Goal: Transaction & Acquisition: Book appointment/travel/reservation

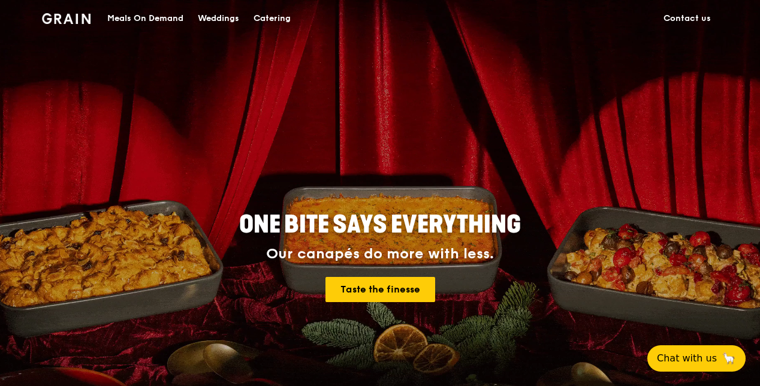
click at [265, 17] on div "Catering" at bounding box center [271, 19] width 37 height 36
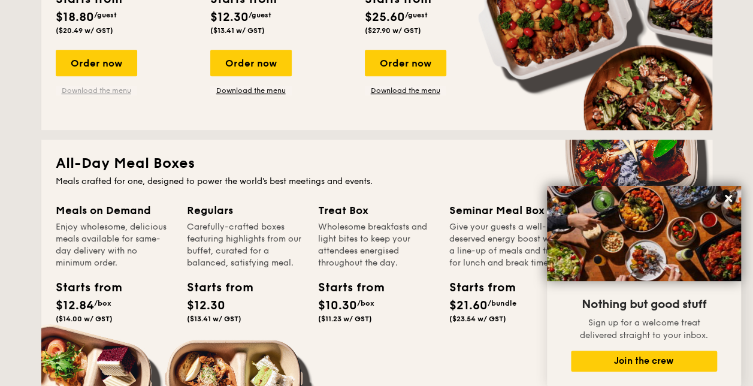
scroll to position [359, 0]
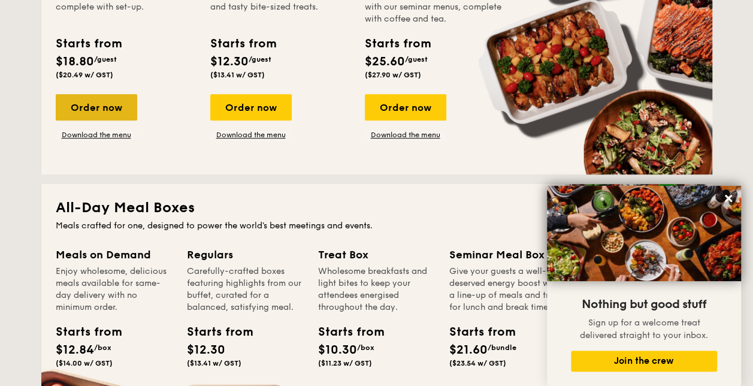
click at [97, 98] on div "Order now" at bounding box center [96, 107] width 81 height 26
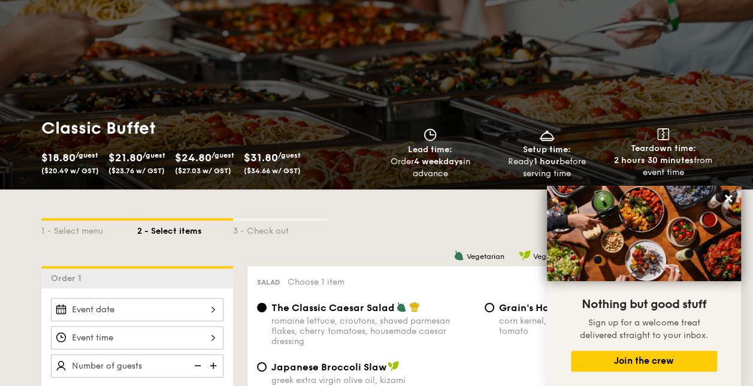
scroll to position [180, 0]
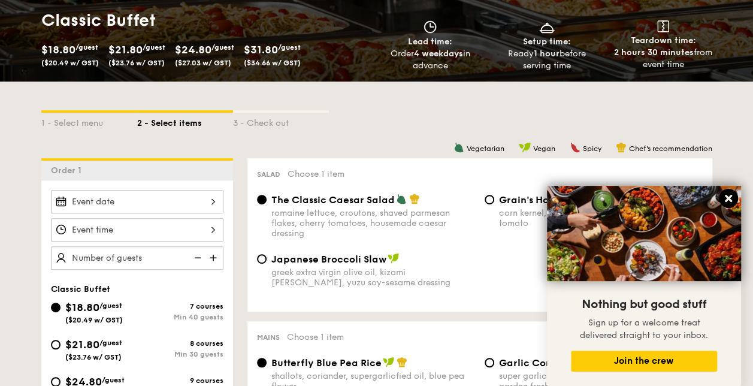
click at [732, 194] on icon at bounding box center [728, 198] width 11 height 11
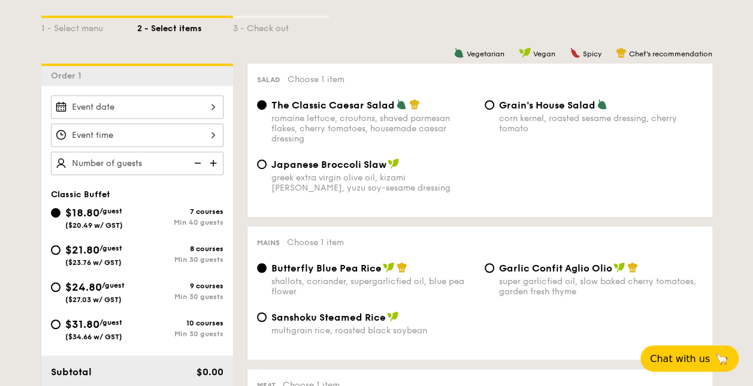
scroll to position [240, 0]
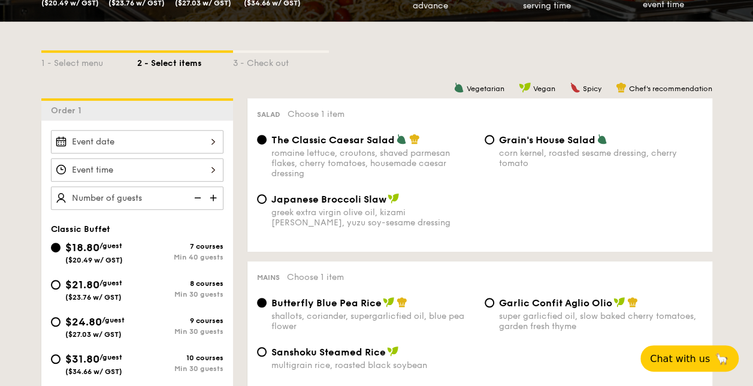
click at [203, 136] on div at bounding box center [137, 141] width 173 height 23
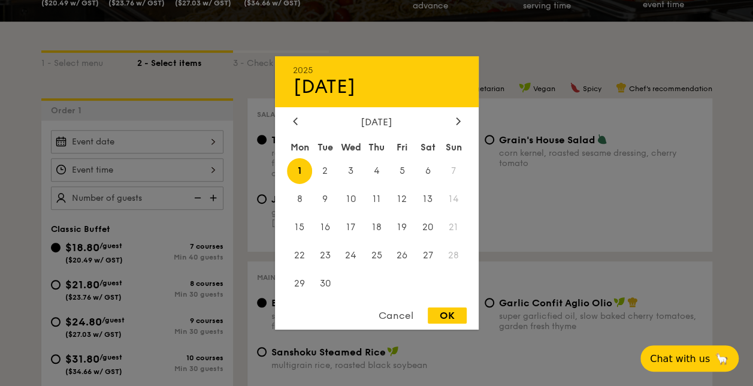
click at [306, 171] on span "1" at bounding box center [300, 171] width 26 height 26
click at [443, 313] on div "OK" at bounding box center [447, 315] width 39 height 16
type input "Sep 01, 2025"
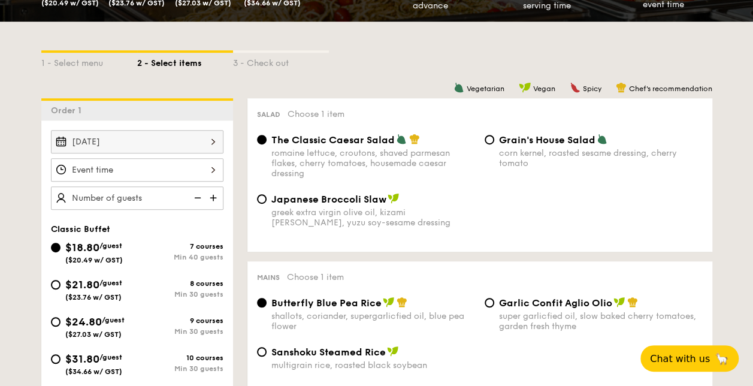
click at [190, 147] on div "Sep 01, 2025" at bounding box center [137, 141] width 173 height 23
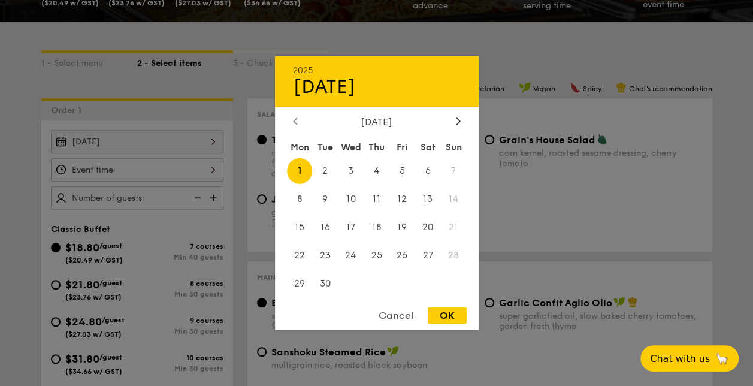
click at [296, 118] on icon at bounding box center [295, 121] width 5 height 8
click at [455, 316] on div "OK" at bounding box center [447, 315] width 39 height 16
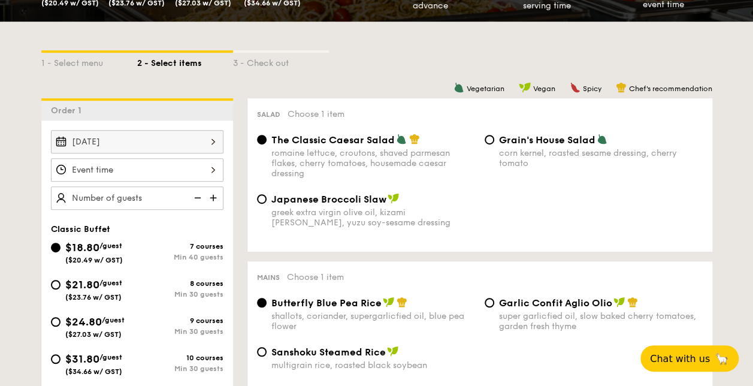
click at [111, 167] on div at bounding box center [137, 169] width 173 height 23
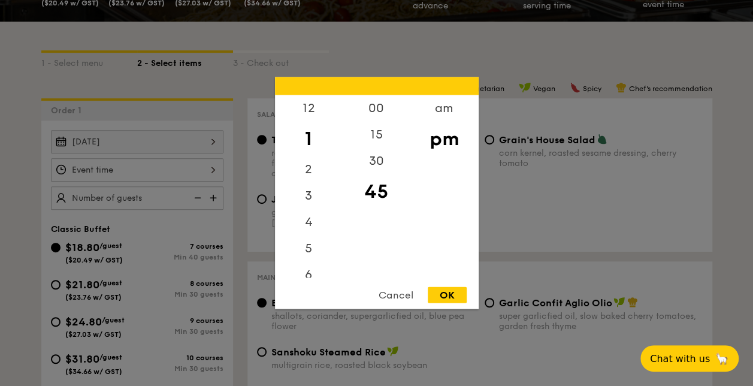
scroll to position [180, 0]
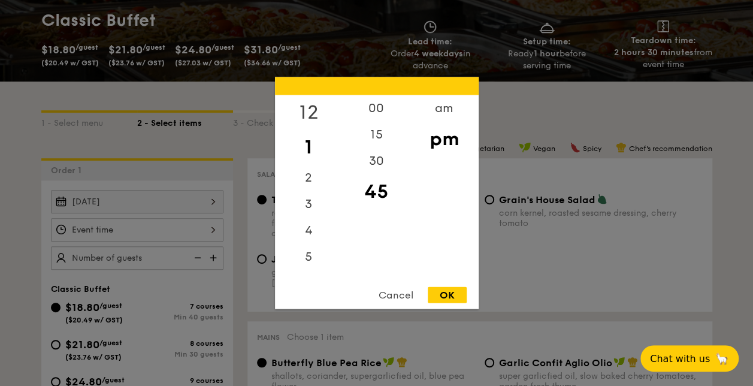
click at [302, 108] on div "12" at bounding box center [309, 112] width 68 height 35
drag, startPoint x: 302, startPoint y: 108, endPoint x: 373, endPoint y: 114, distance: 71.6
click at [373, 114] on div "00" at bounding box center [377, 112] width 68 height 35
click at [450, 295] on div "OK" at bounding box center [447, 295] width 39 height 16
type input "12:00PM"
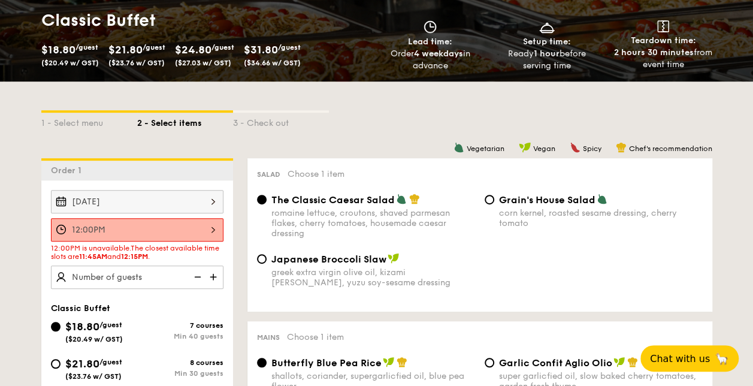
click at [214, 274] on img at bounding box center [215, 276] width 18 height 23
type input "40 guests"
click at [212, 226] on div "12:00PM 12 1 2 3 4 5 6 7 8 9 10 11 00 15 30 45 am pm Cancel OK" at bounding box center [137, 229] width 173 height 23
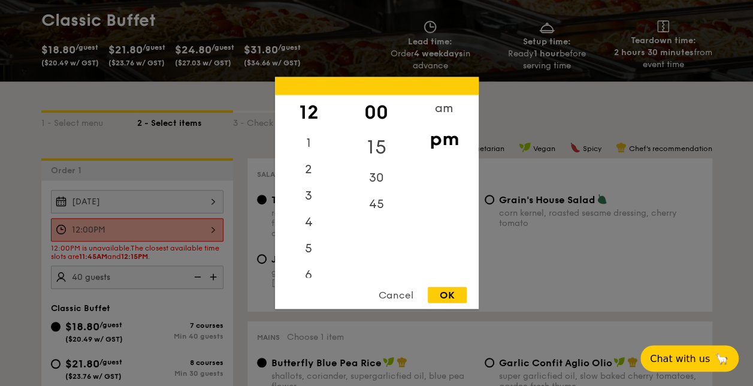
click at [370, 144] on div "15" at bounding box center [377, 147] width 68 height 35
click at [436, 293] on div "OK" at bounding box center [447, 295] width 39 height 16
type input "12:15PM"
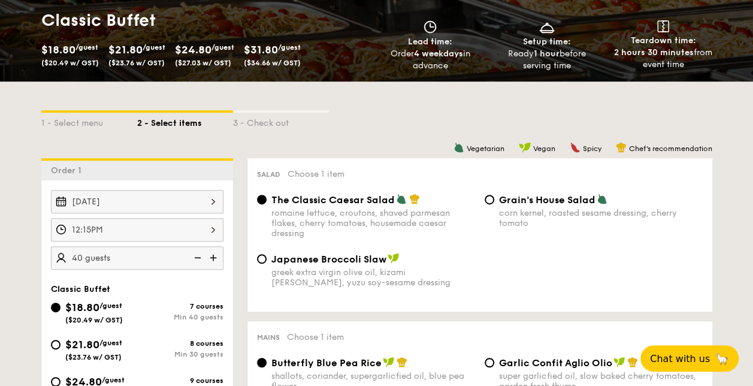
click at [213, 259] on img at bounding box center [215, 257] width 18 height 23
click at [196, 259] on img at bounding box center [197, 257] width 18 height 23
type input "40 guests"
click at [196, 259] on img at bounding box center [197, 257] width 18 height 23
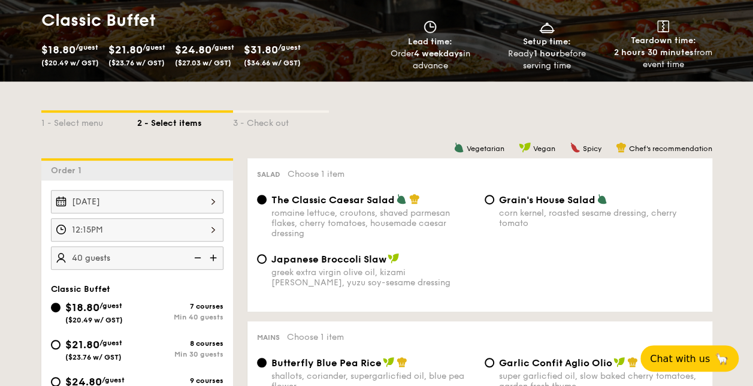
click at [195, 258] on img at bounding box center [197, 257] width 18 height 23
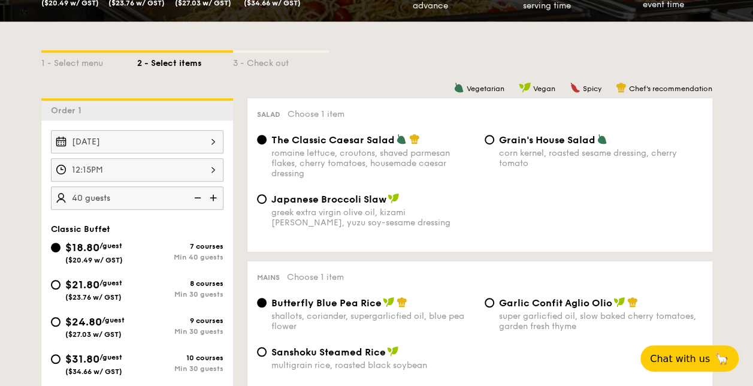
click at [191, 280] on div "8 courses" at bounding box center [180, 283] width 86 height 8
click at [61, 280] on input "$21.80 /guest ($23.76 w/ GST) 8 courses Min 30 guests" at bounding box center [56, 285] width 10 height 10
radio input "true"
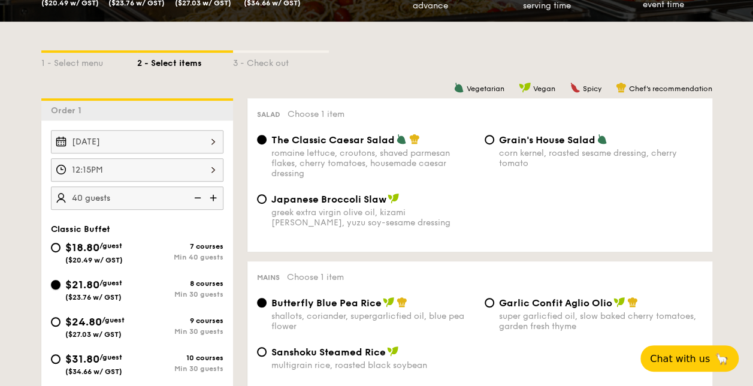
radio input "true"
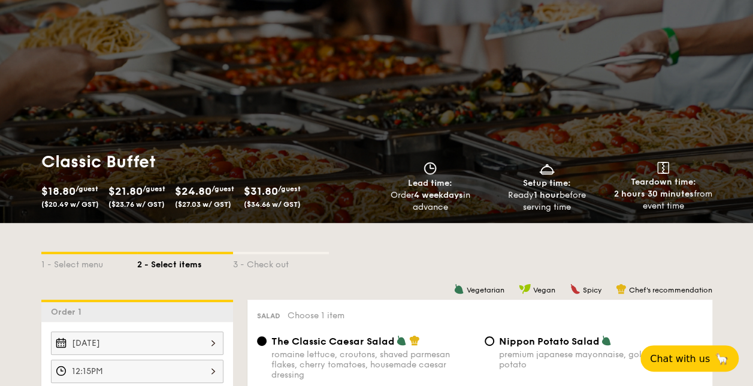
scroll to position [0, 0]
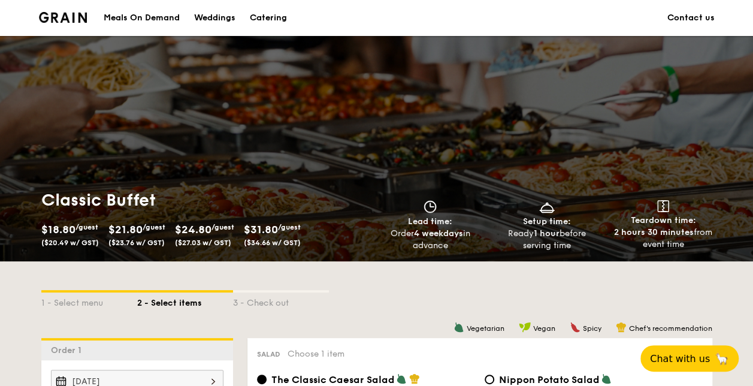
click at [278, 18] on div "Catering" at bounding box center [268, 18] width 37 height 36
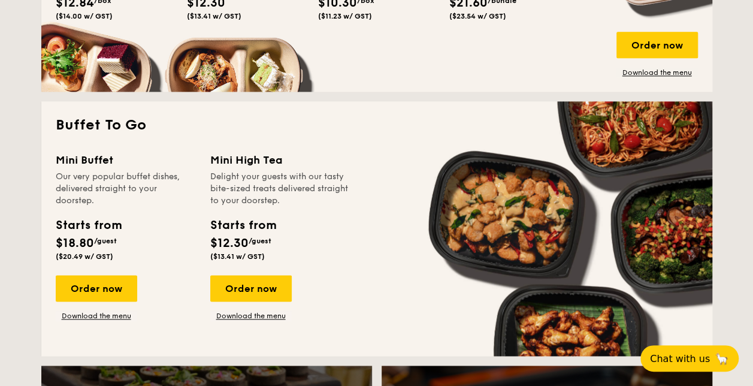
scroll to position [839, 0]
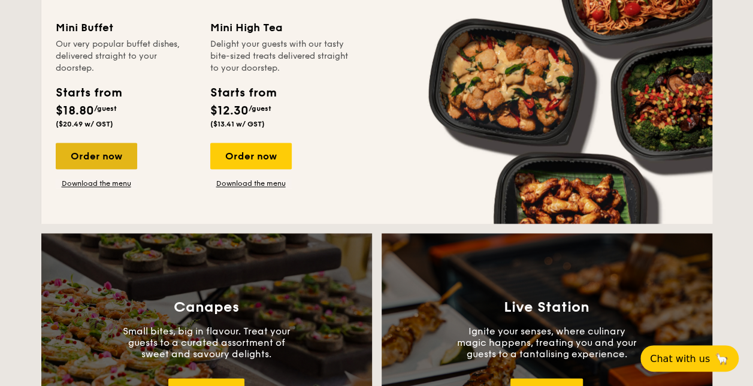
click at [111, 155] on div "Order now" at bounding box center [96, 156] width 81 height 26
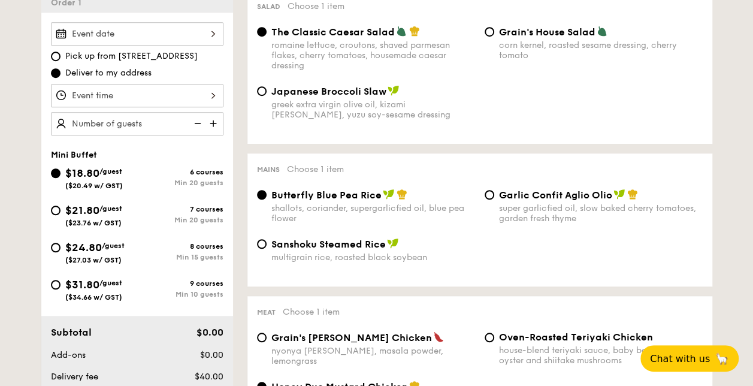
scroll to position [359, 0]
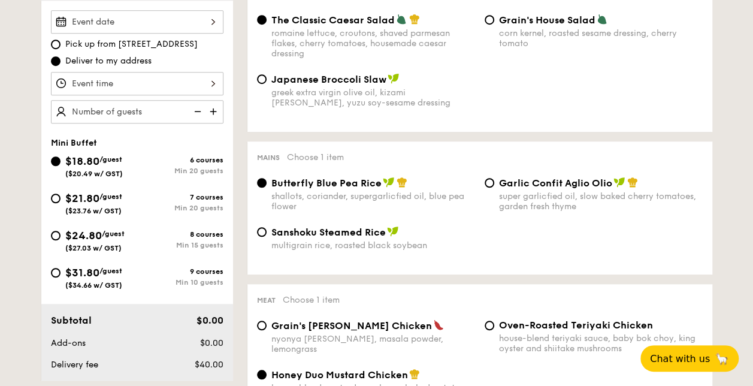
click at [212, 111] on img at bounding box center [215, 111] width 18 height 23
click at [201, 110] on img at bounding box center [197, 111] width 18 height 23
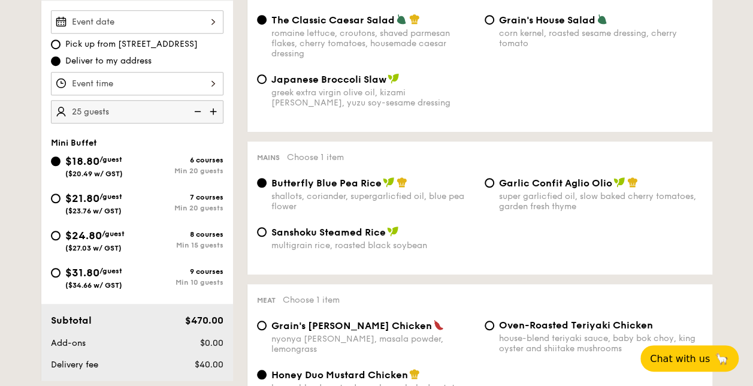
type input "20 guests"
click at [206, 86] on div at bounding box center [137, 83] width 173 height 23
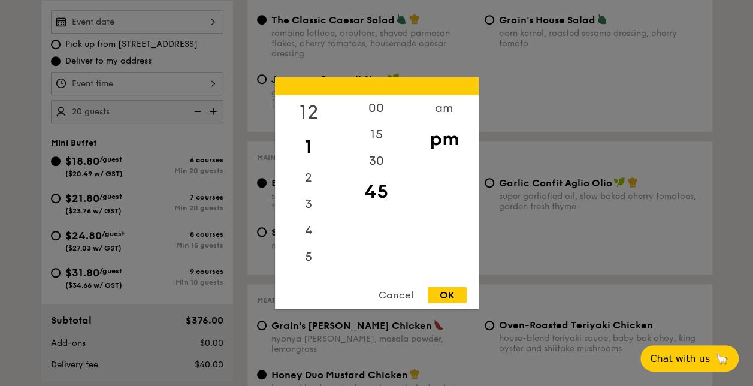
click at [316, 113] on div "12" at bounding box center [309, 112] width 68 height 35
click at [370, 138] on div "15" at bounding box center [377, 139] width 68 height 35
click at [449, 296] on div "OK" at bounding box center [447, 295] width 39 height 16
type input "12:15PM"
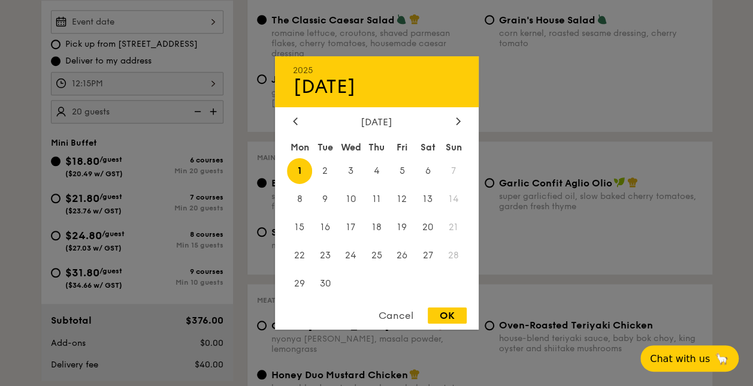
click at [182, 28] on div "2025 Sep 01 September 2025 Mon Tue Wed Thu Fri Sat Sun 1 2 3 4 5 6 7 8 9 10 11 …" at bounding box center [137, 21] width 173 height 23
click at [304, 168] on span "1" at bounding box center [300, 171] width 26 height 26
click at [454, 315] on div "OK" at bounding box center [447, 315] width 39 height 16
type input "Sep 01, 2025"
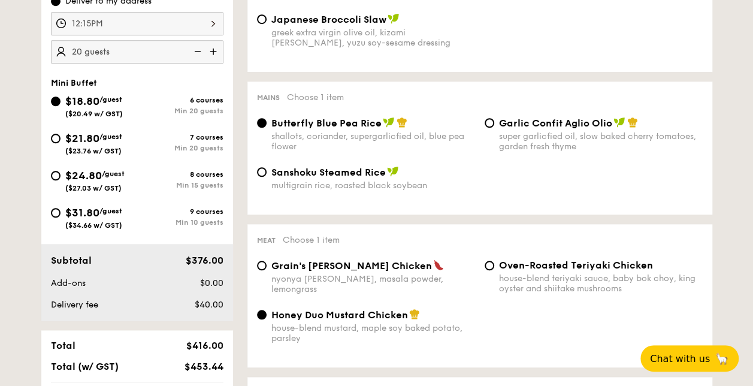
scroll to position [539, 0]
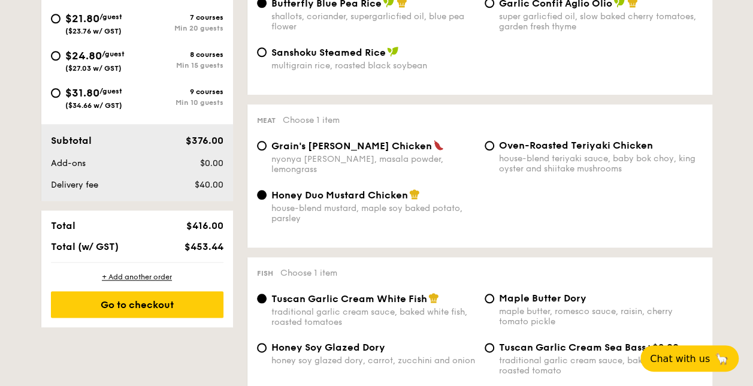
click at [340, 149] on span "Grain's Curry Chicken" at bounding box center [351, 145] width 161 height 11
click at [267, 149] on input "Grain's Curry Chicken nyonya curry, masala powder, lemongrass" at bounding box center [262, 146] width 10 height 10
radio input "true"
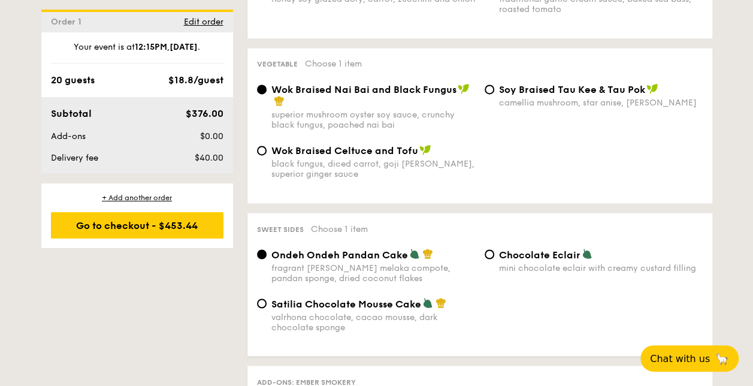
scroll to position [1019, 0]
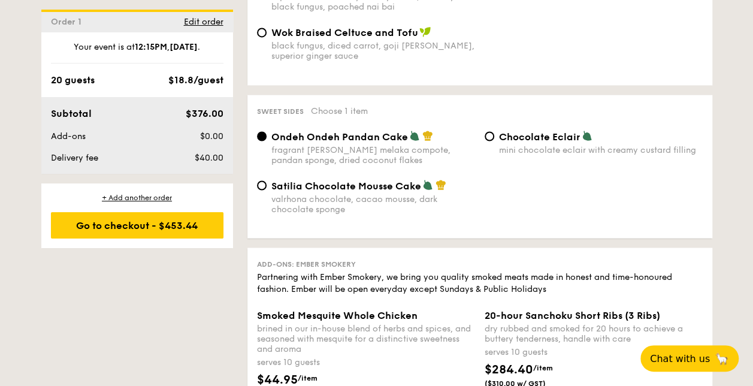
click at [366, 142] on span "Ondeh Ondeh Pandan Cake" at bounding box center [339, 136] width 137 height 11
click at [267, 141] on input "Ondeh Ondeh Pandan Cake fragrant gula melaka compote, pandan sponge, dried coco…" at bounding box center [262, 136] width 10 height 10
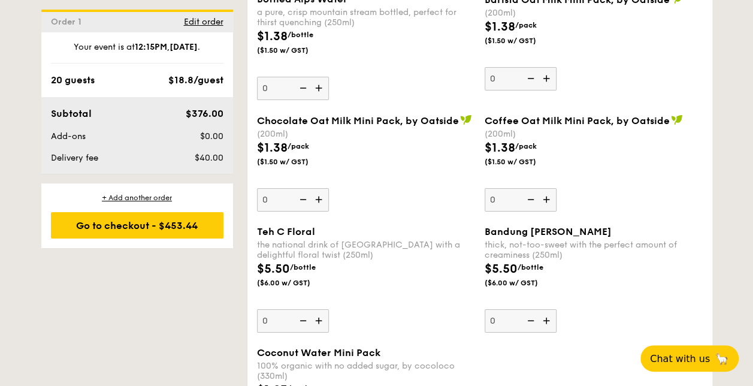
scroll to position [2109, 0]
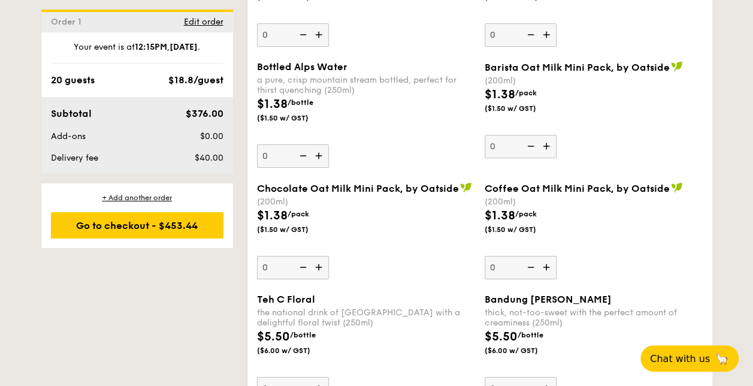
click at [371, 123] on div "$1.38 /bottle ($1.50 w/ GST)" at bounding box center [366, 116] width 228 height 42
click at [329, 144] on input "0" at bounding box center [293, 155] width 72 height 23
click at [371, 125] on div "$1.38 /bottle ($1.50 w/ GST)" at bounding box center [366, 116] width 228 height 42
click at [329, 144] on input "0" at bounding box center [293, 155] width 72 height 23
click at [369, 128] on div "$1.38 /bottle ($1.50 w/ GST)" at bounding box center [366, 116] width 228 height 42
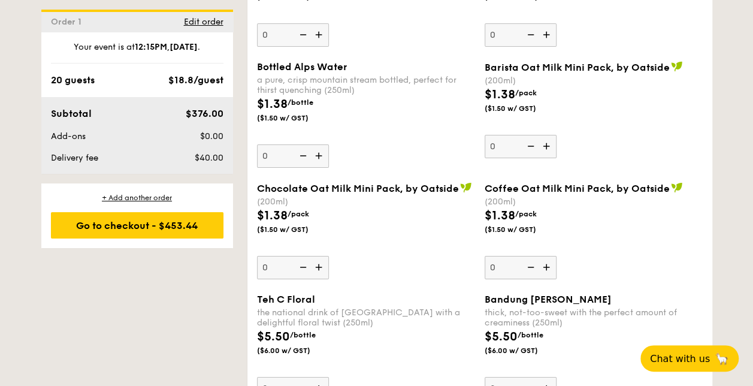
click at [329, 144] on input "0" at bounding box center [293, 155] width 72 height 23
